Goal: Contribute content

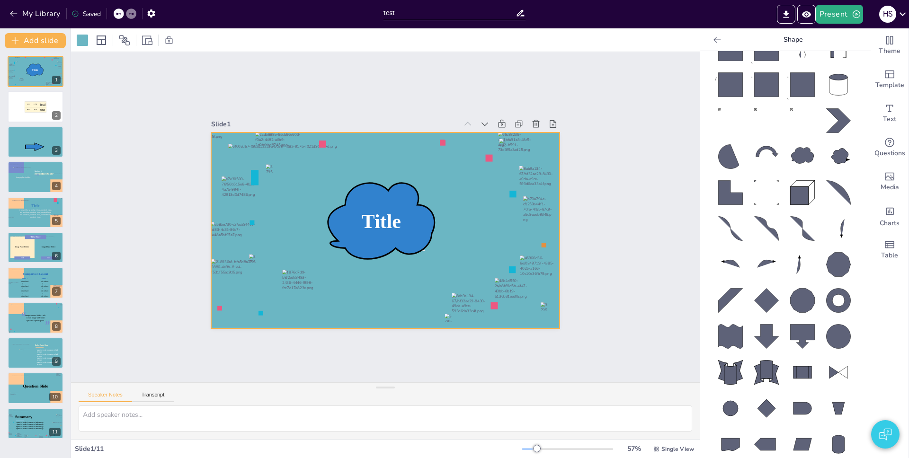
scroll to position [462, 0]
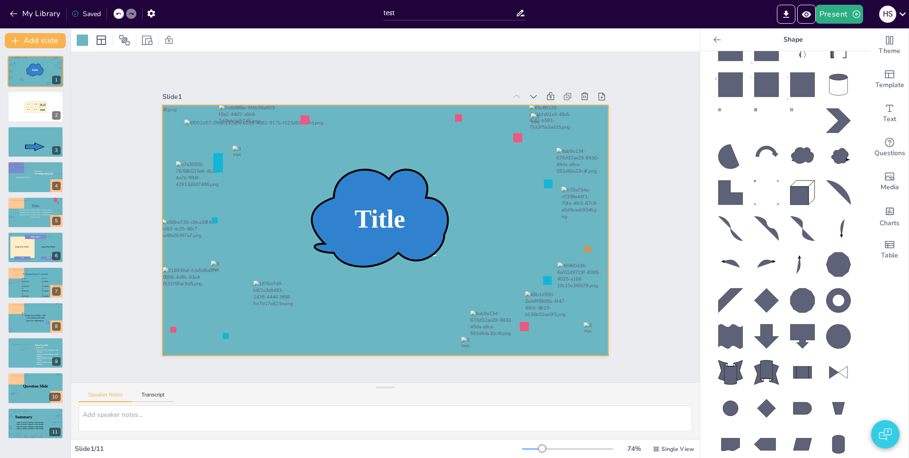
click at [681, 263] on icon at bounding box center [766, 264] width 30 height 30
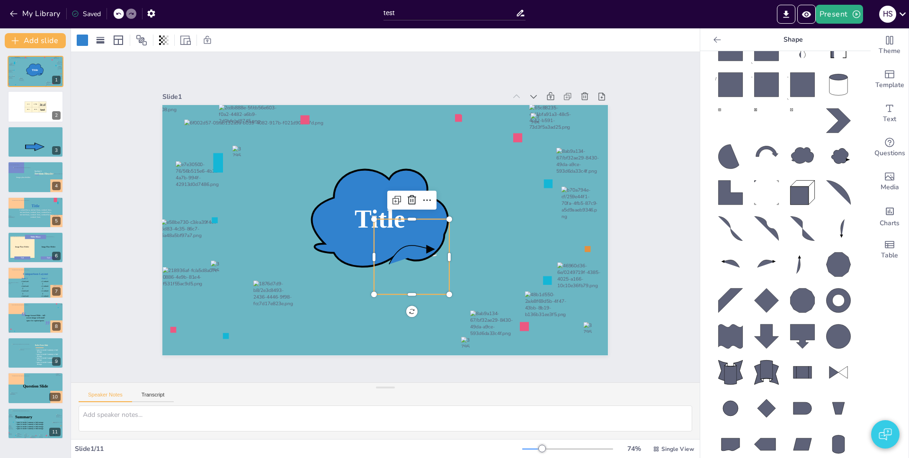
scroll to position [447, 0]
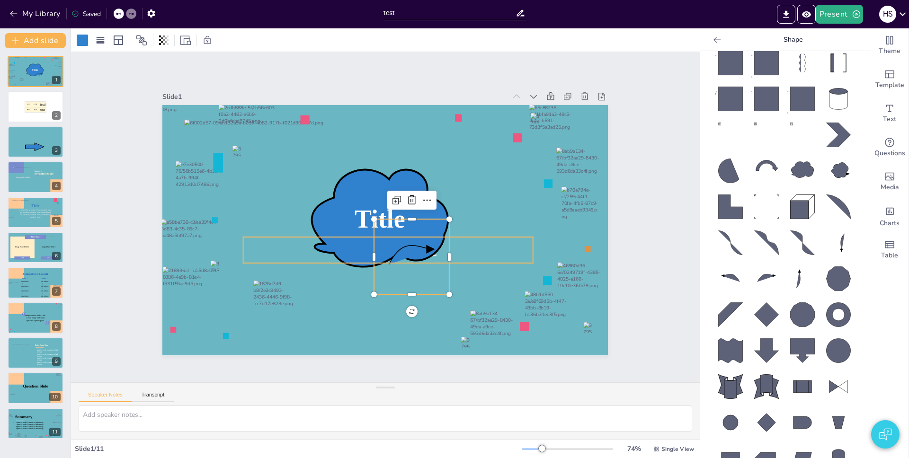
click at [470, 239] on p "Subtile Here" at bounding box center [387, 250] width 289 height 26
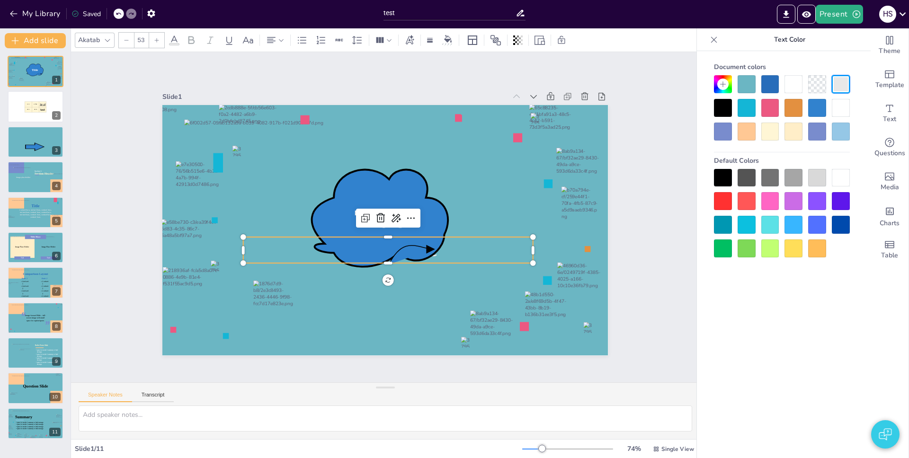
click at [402, 263] on div at bounding box center [387, 267] width 289 height 8
click at [417, 284] on icon at bounding box center [411, 256] width 75 height 75
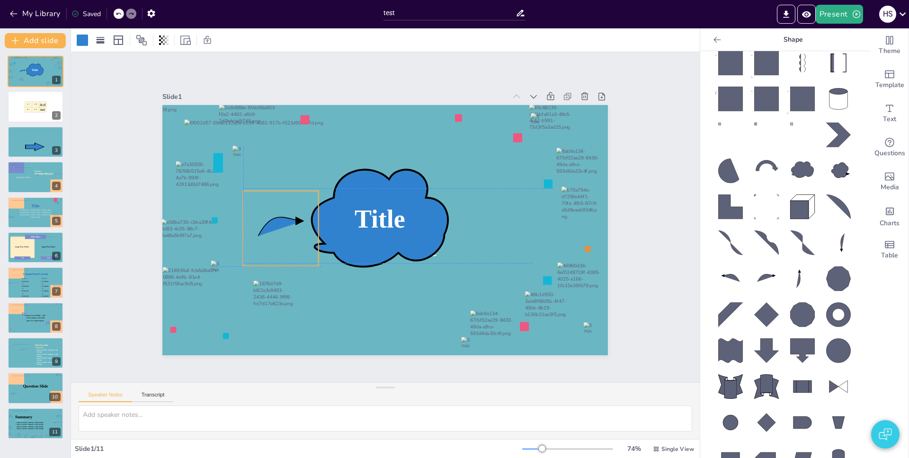
drag, startPoint x: 415, startPoint y: 284, endPoint x: 287, endPoint y: 252, distance: 132.1
click at [287, 252] on icon at bounding box center [280, 228] width 75 height 75
click at [102, 44] on icon at bounding box center [100, 40] width 9 height 9
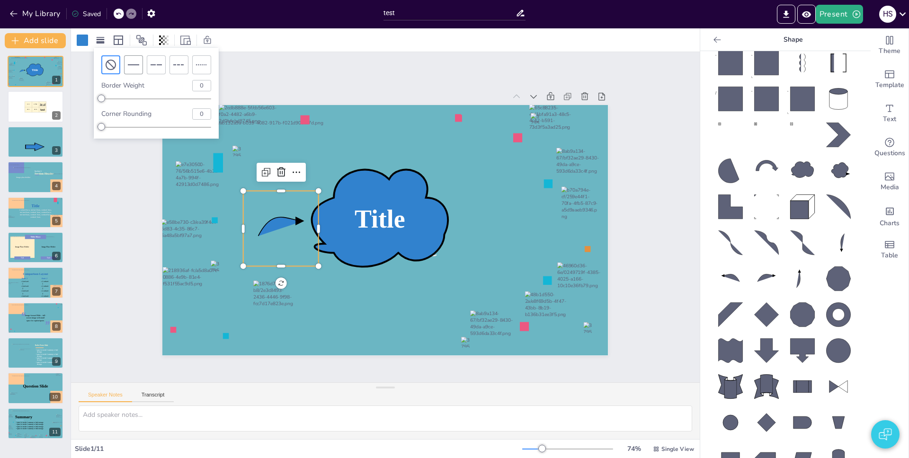
click at [136, 66] on icon at bounding box center [133, 64] width 11 height 11
click at [200, 87] on input "4" at bounding box center [202, 85] width 18 height 10
click at [203, 82] on input "0" at bounding box center [202, 85] width 18 height 10
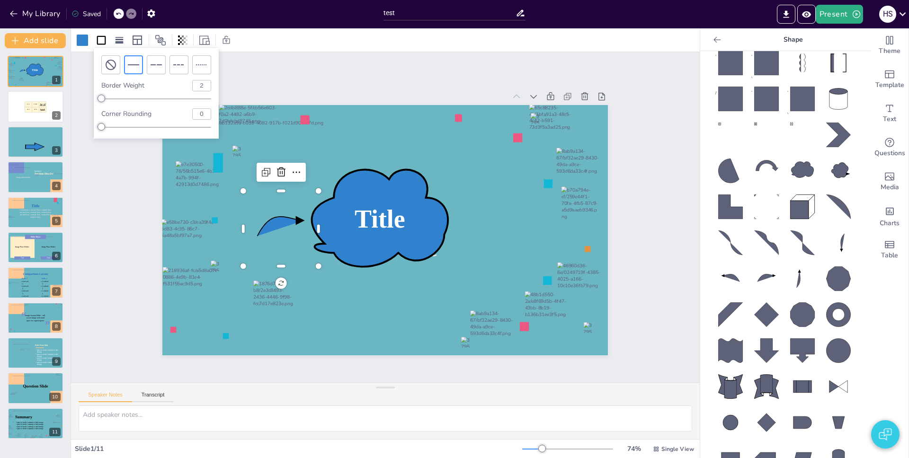
type input "2"
click at [155, 66] on icon at bounding box center [156, 64] width 11 height 11
click at [176, 65] on icon at bounding box center [178, 64] width 11 height 11
click at [200, 63] on icon at bounding box center [201, 64] width 11 height 11
click at [181, 65] on icon at bounding box center [178, 64] width 11 height 11
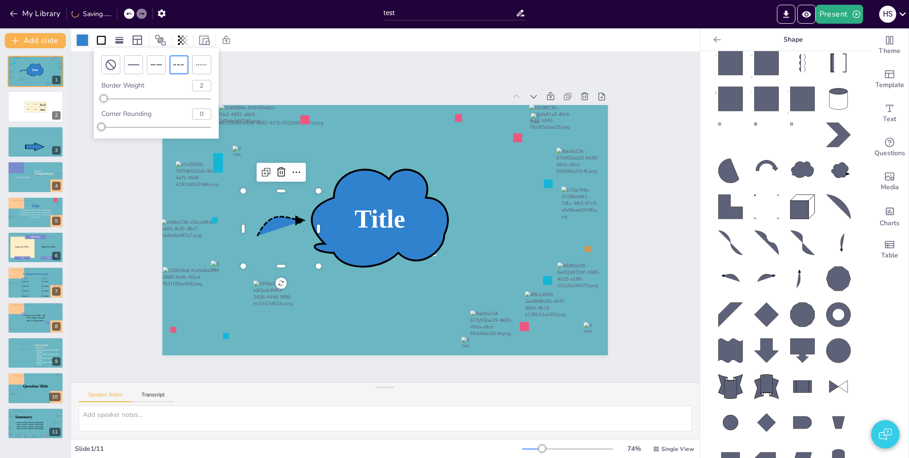
click at [80, 42] on div at bounding box center [82, 40] width 11 height 11
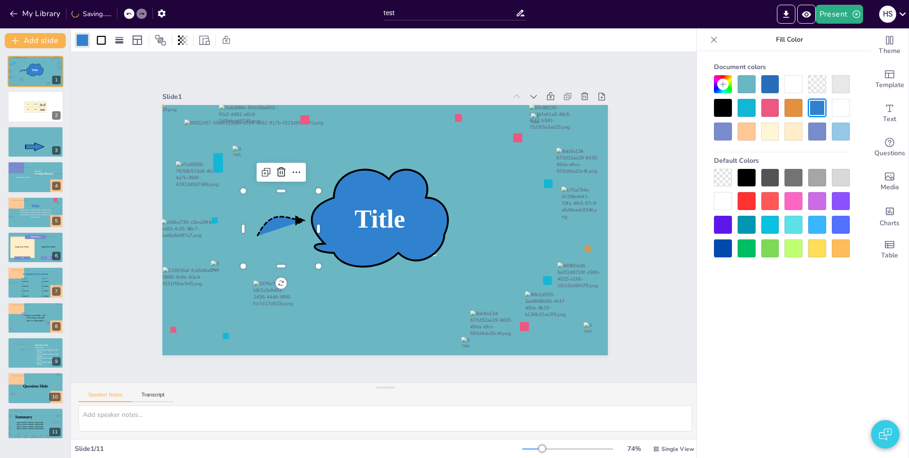
click at [681, 177] on div at bounding box center [723, 178] width 18 height 18
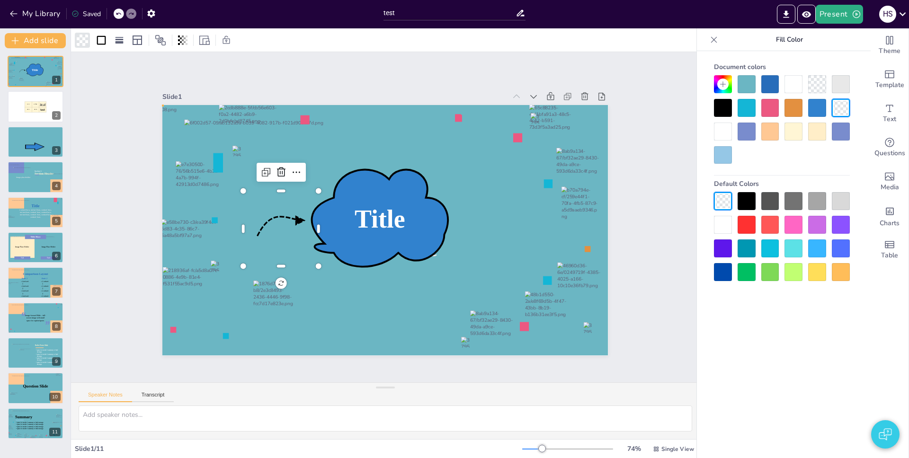
click at [286, 217] on icon at bounding box center [281, 226] width 47 height 19
click at [113, 44] on div at bounding box center [119, 40] width 13 height 15
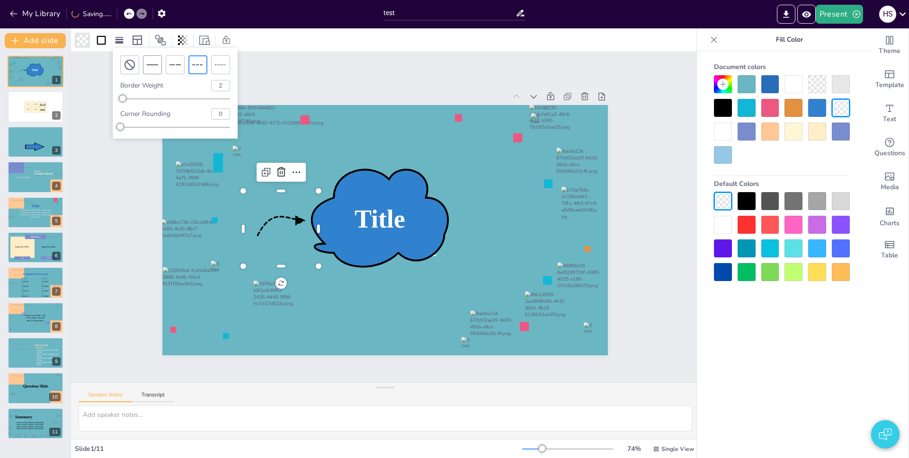
click at [157, 67] on icon at bounding box center [152, 64] width 11 height 11
click at [133, 66] on icon at bounding box center [129, 64] width 11 height 11
click at [157, 67] on icon at bounding box center [152, 64] width 11 height 11
click at [220, 88] on input "4" at bounding box center [221, 85] width 18 height 10
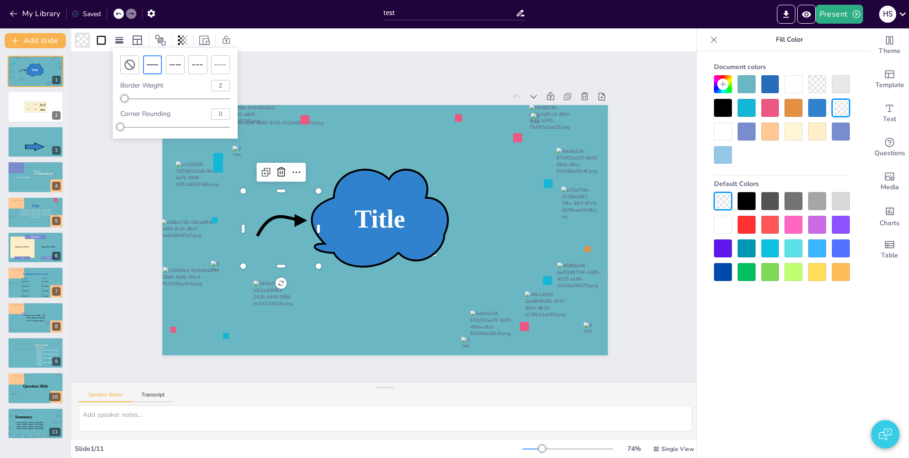
type input "2"
click at [222, 69] on icon at bounding box center [220, 64] width 11 height 11
click at [188, 67] on div at bounding box center [197, 64] width 19 height 19
click at [176, 65] on icon at bounding box center [174, 64] width 11 height 11
click at [156, 65] on icon at bounding box center [152, 64] width 11 height 11
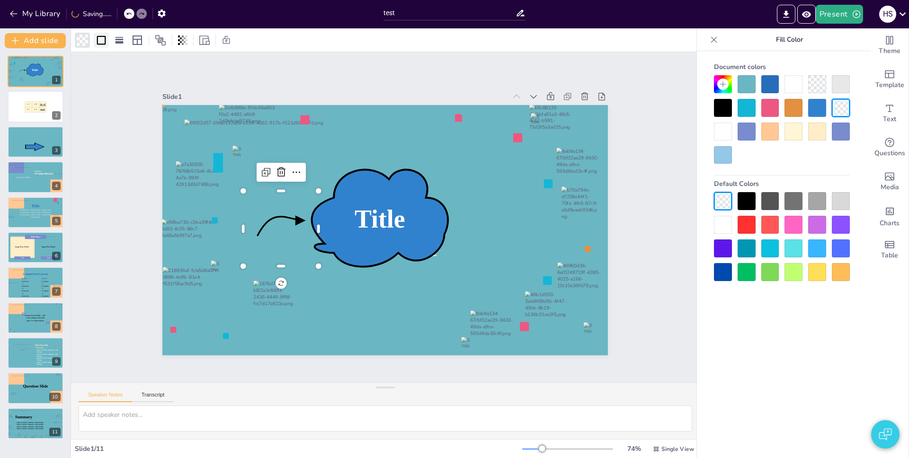
click at [102, 42] on icon at bounding box center [101, 40] width 11 height 11
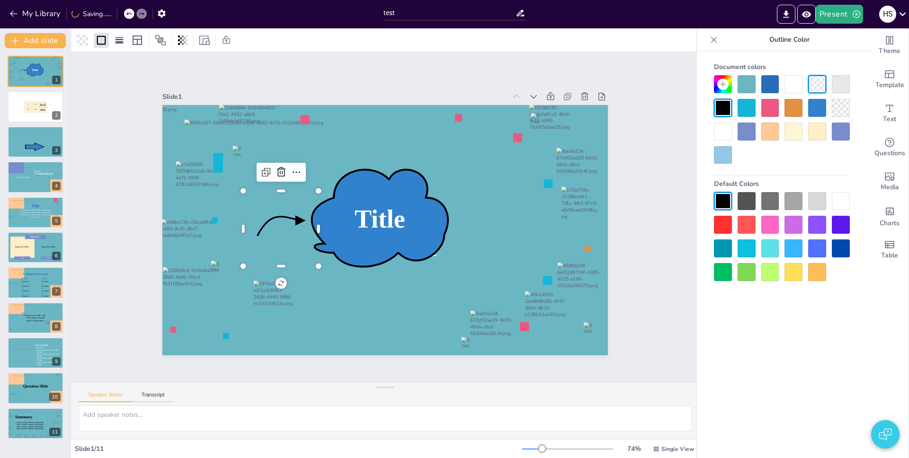
click at [681, 133] on div at bounding box center [746, 132] width 18 height 18
click at [681, 134] on div at bounding box center [770, 132] width 18 height 18
click at [681, 130] on div at bounding box center [793, 132] width 18 height 18
click at [681, 132] on div at bounding box center [841, 132] width 18 height 18
click at [681, 248] on div at bounding box center [793, 249] width 18 height 18
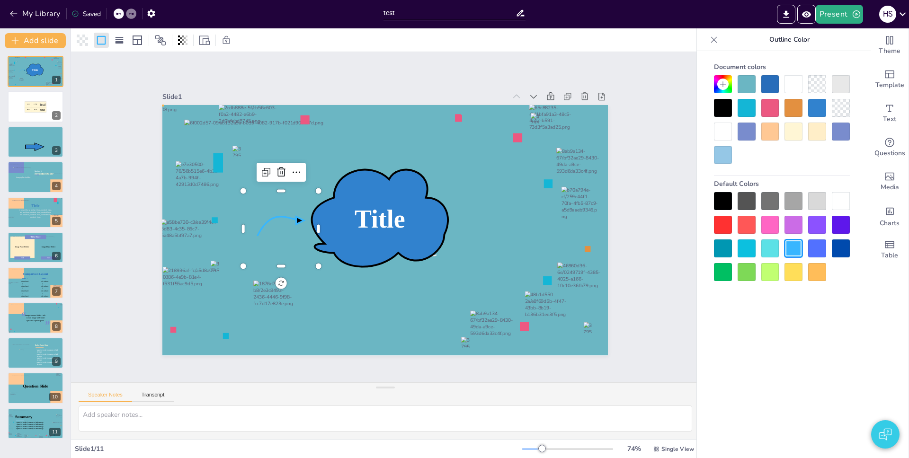
click at [681, 275] on div at bounding box center [793, 272] width 18 height 18
click at [681, 275] on div at bounding box center [770, 272] width 18 height 18
click at [681, 199] on div at bounding box center [723, 201] width 18 height 18
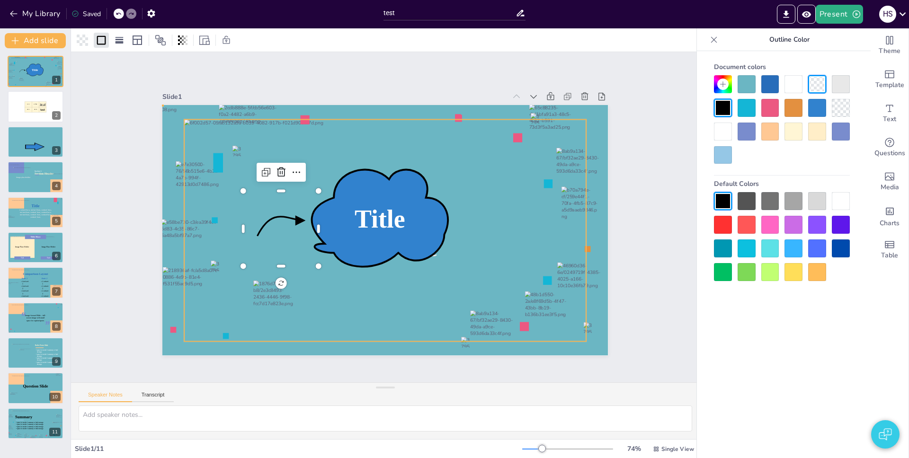
click at [493, 227] on div at bounding box center [386, 231] width 402 height 222
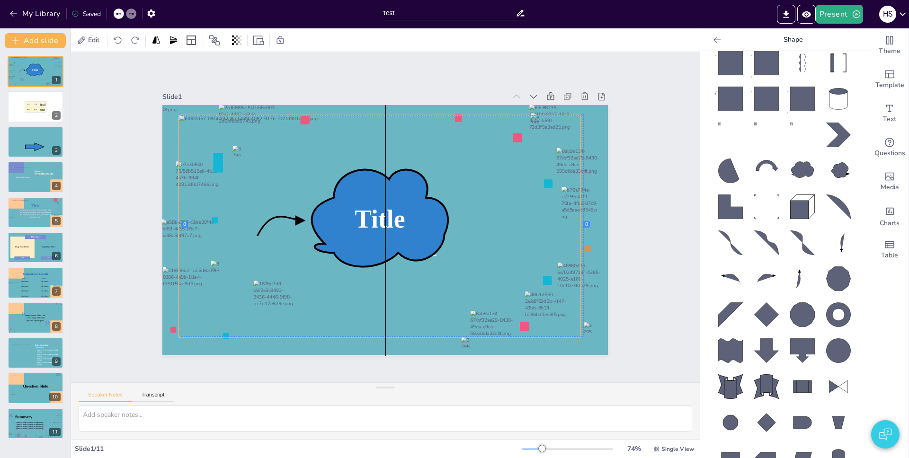
drag, startPoint x: 568, startPoint y: 244, endPoint x: 565, endPoint y: 238, distance: 7.0
click at [565, 238] on div at bounding box center [579, 222] width 37 height 71
click at [581, 236] on div at bounding box center [585, 230] width 8 height 222
click at [581, 233] on div at bounding box center [579, 222] width 37 height 71
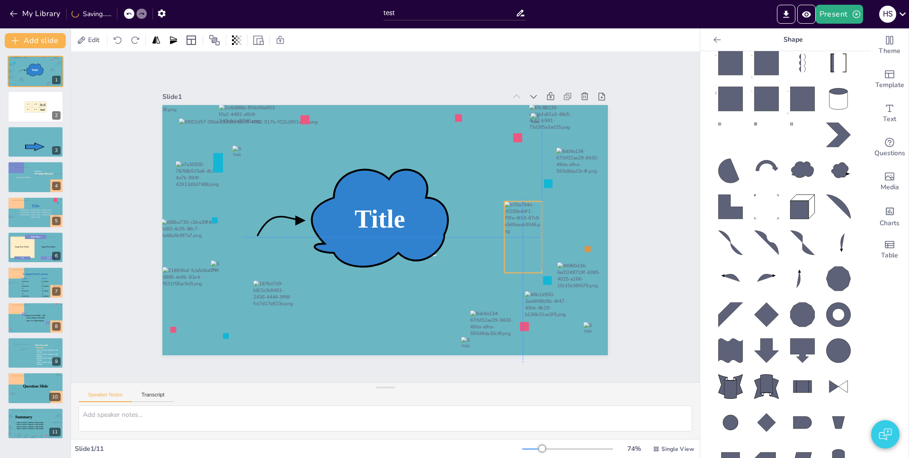
drag, startPoint x: 584, startPoint y: 231, endPoint x: 524, endPoint y: 243, distance: 60.8
click at [524, 243] on div at bounding box center [523, 237] width 37 height 71
drag, startPoint x: 519, startPoint y: 284, endPoint x: 535, endPoint y: 280, distance: 16.3
click at [535, 280] on div "Subtile Here Title 338 °" at bounding box center [384, 230] width 445 height 250
click at [484, 270] on div at bounding box center [380, 230] width 402 height 222
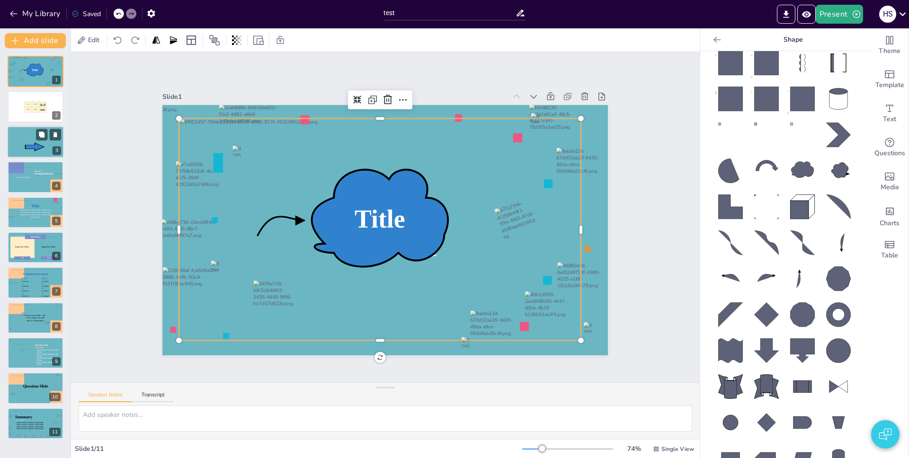
click at [31, 141] on div at bounding box center [35, 142] width 57 height 32
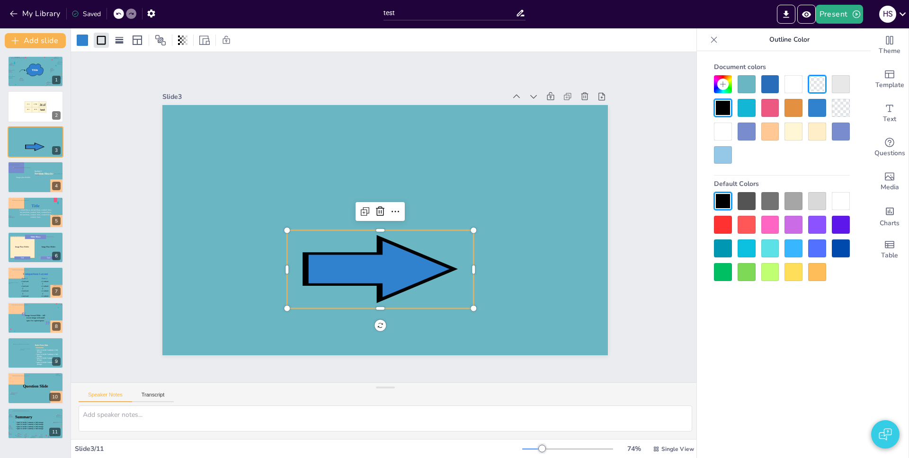
click at [389, 272] on icon at bounding box center [380, 269] width 149 height 62
click at [28, 354] on div at bounding box center [25, 356] width 12 height 14
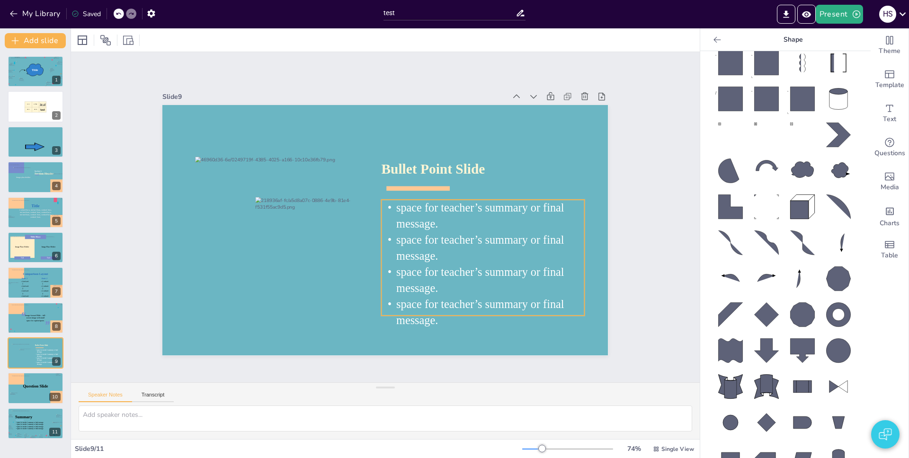
click at [462, 255] on p "space for teacher’s summary or final message." at bounding box center [483, 248] width 203 height 32
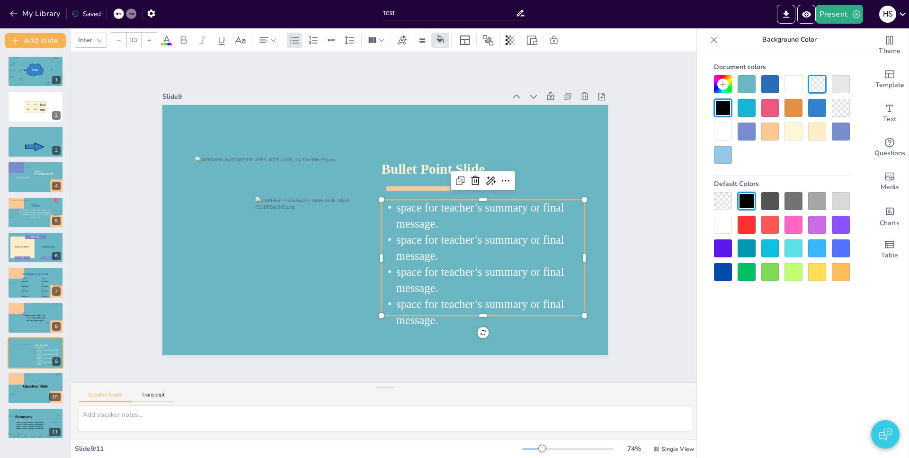
click at [462, 255] on p "space for teacher’s summary or final message." at bounding box center [483, 248] width 203 height 32
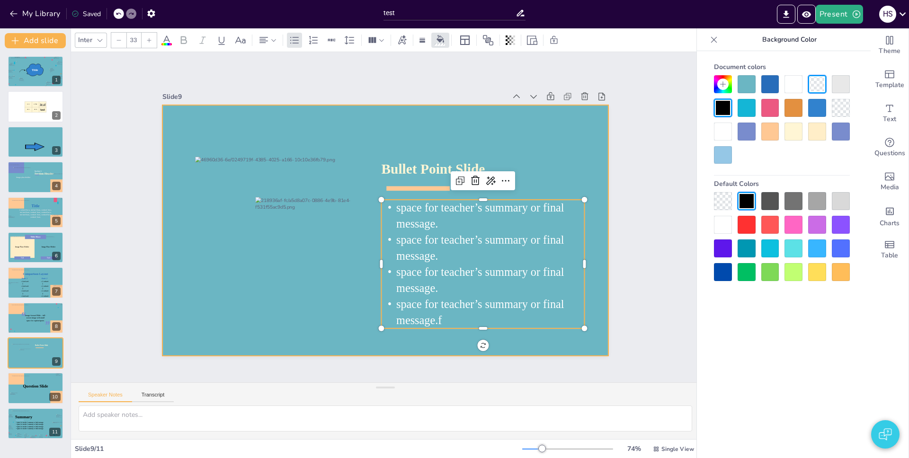
click at [364, 334] on div at bounding box center [384, 230] width 445 height 250
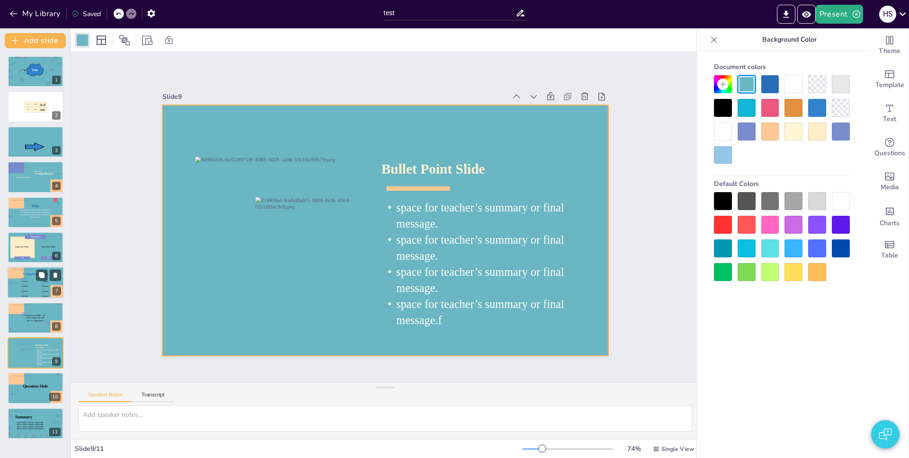
click at [31, 275] on span "Comparison Layout" at bounding box center [36, 274] width 26 height 3
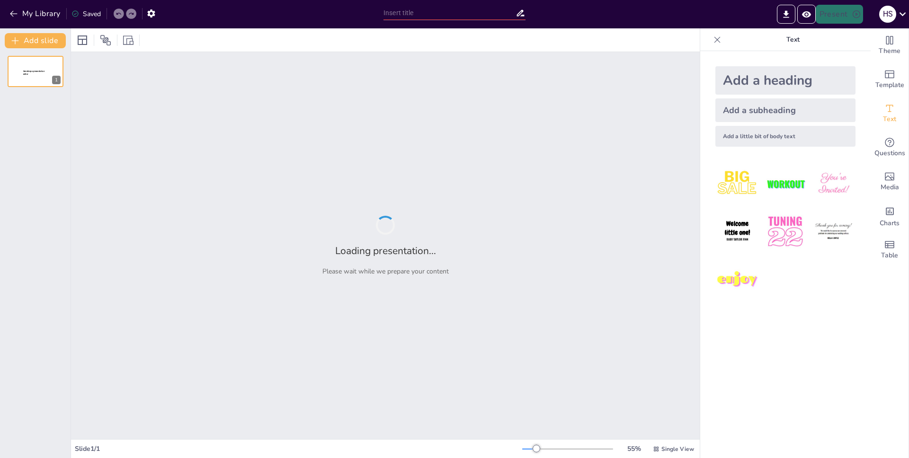
type input "test"
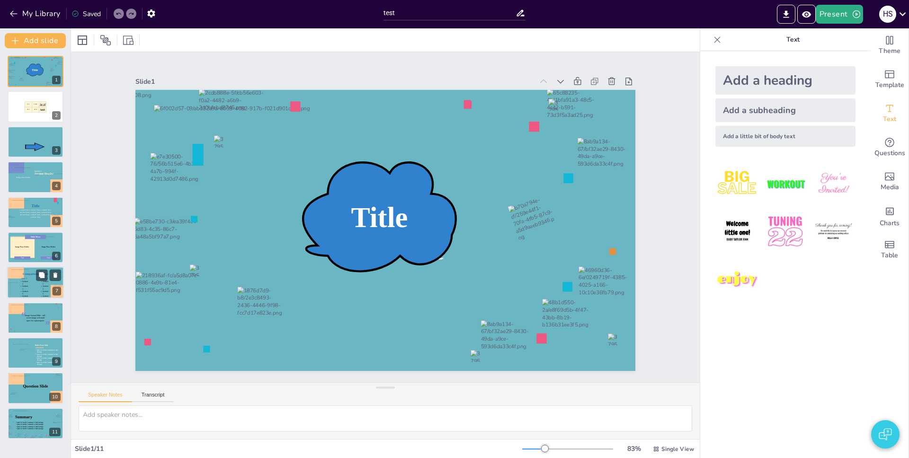
click at [25, 297] on span "Content 4" at bounding box center [25, 297] width 6 height 5
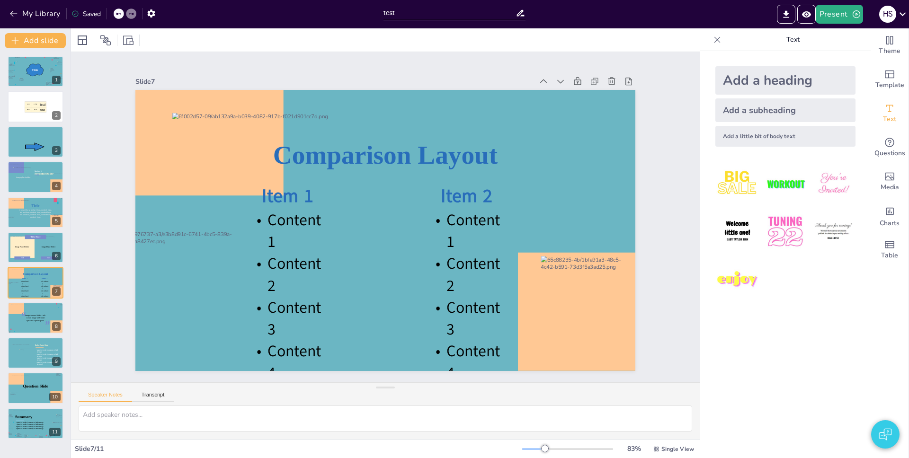
click at [246, 77] on div "Slide 7" at bounding box center [334, 81] width 398 height 9
click at [37, 359] on span "space for teacher’s summary or final message." at bounding box center [47, 360] width 21 height 4
